Goal: Check status: Check status

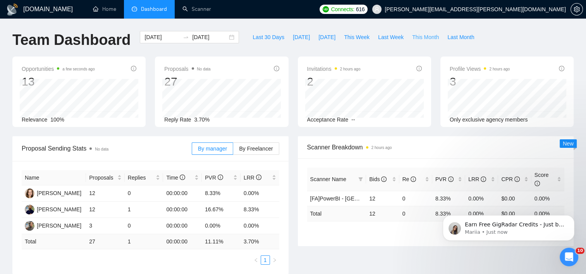
click at [420, 34] on span "This Month" at bounding box center [425, 37] width 27 height 9
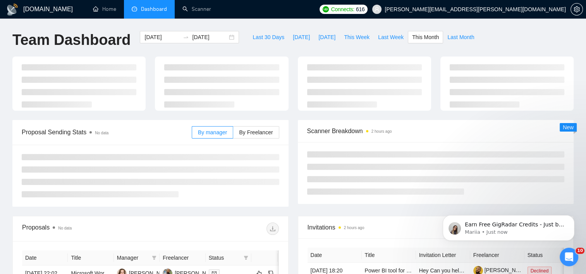
type input "[DATE]"
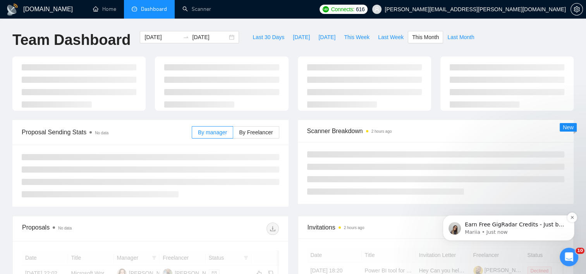
click at [571, 223] on div "Earn Free GigRadar Credits - Just by Sharing Your Story! 💬 Want more credits fo…" at bounding box center [509, 228] width 132 height 26
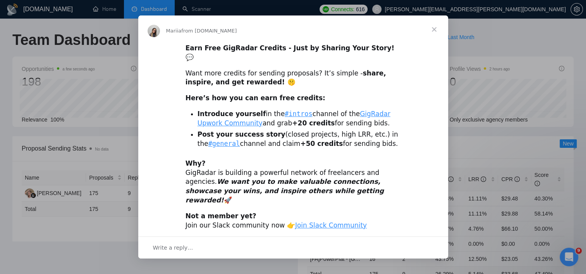
click at [434, 30] on span "Close" at bounding box center [435, 30] width 28 height 28
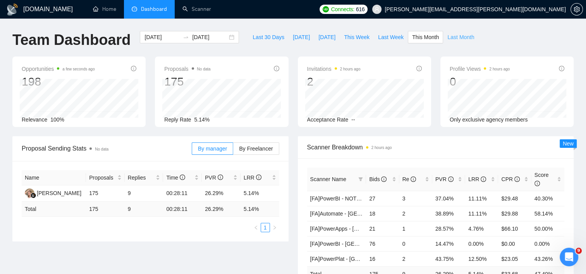
click at [452, 35] on span "Last Month" at bounding box center [461, 37] width 27 height 9
type input "[DATE]"
click at [415, 38] on span "This Month" at bounding box center [425, 37] width 27 height 9
type input "[DATE]"
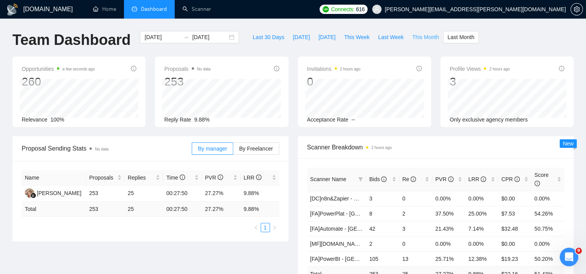
type input "[DATE]"
click at [255, 149] on span "By Freelancer" at bounding box center [256, 149] width 34 height 6
click at [233, 151] on input "By Freelancer" at bounding box center [233, 151] width 0 height 0
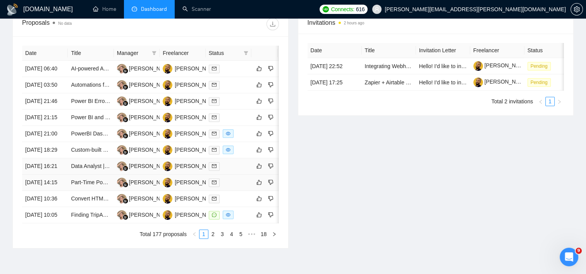
scroll to position [310, 0]
